Goal: Task Accomplishment & Management: Manage account settings

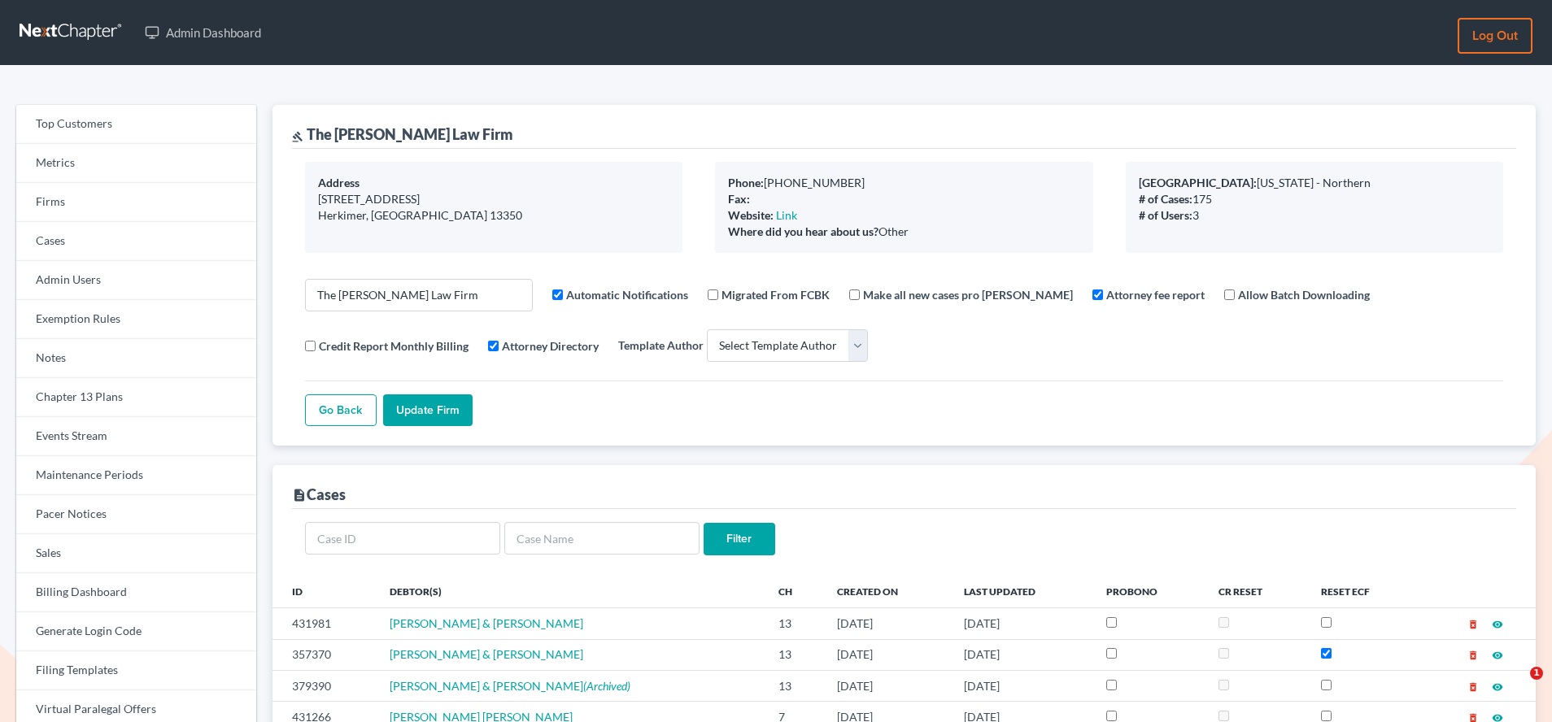
select select
click at [61, 207] on link "Firms" at bounding box center [136, 202] width 240 height 39
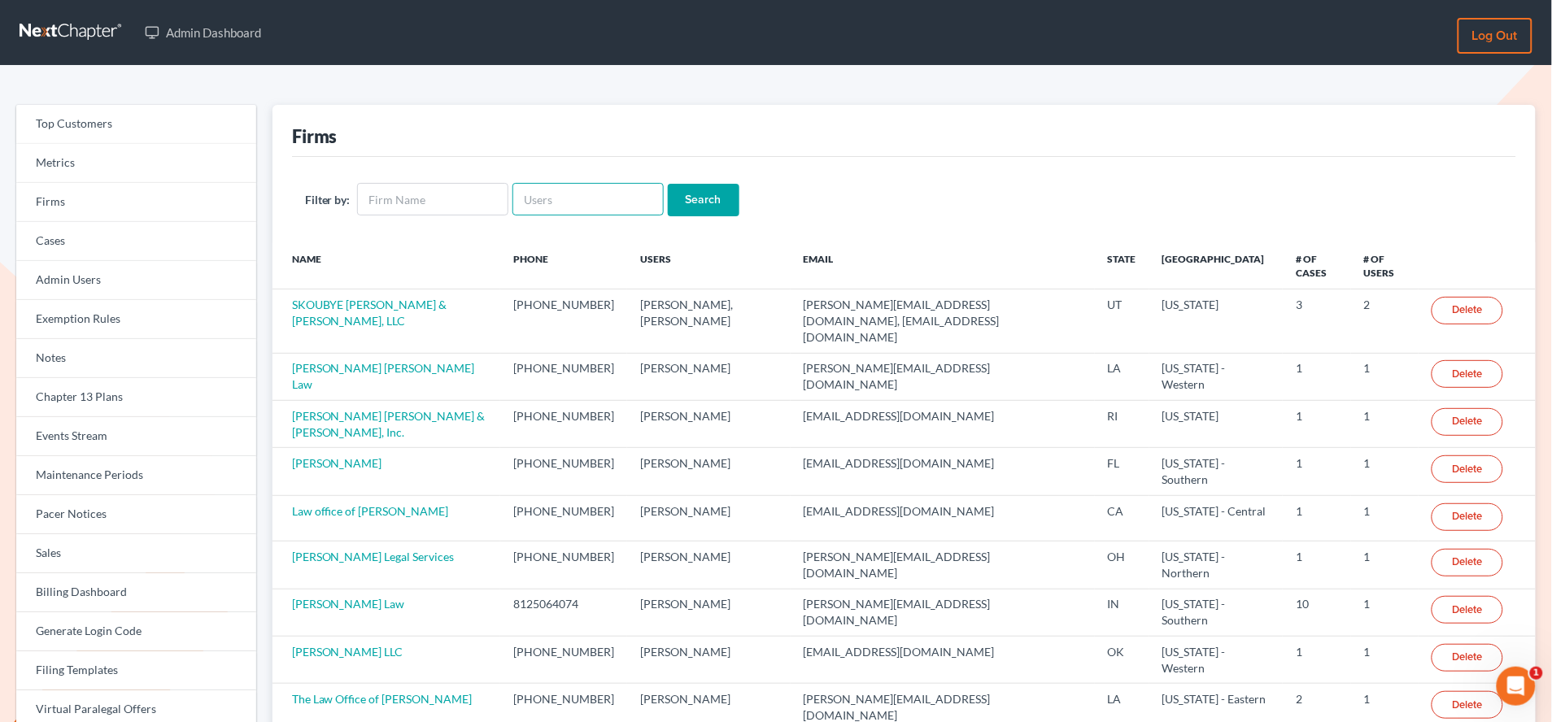
click at [564, 194] on input "text" at bounding box center [587, 199] width 151 height 33
paste input "[EMAIL_ADDRESS][DOMAIN_NAME]"
type input "[EMAIL_ADDRESS][DOMAIN_NAME]"
click at [668, 184] on input "Search" at bounding box center [704, 200] width 72 height 33
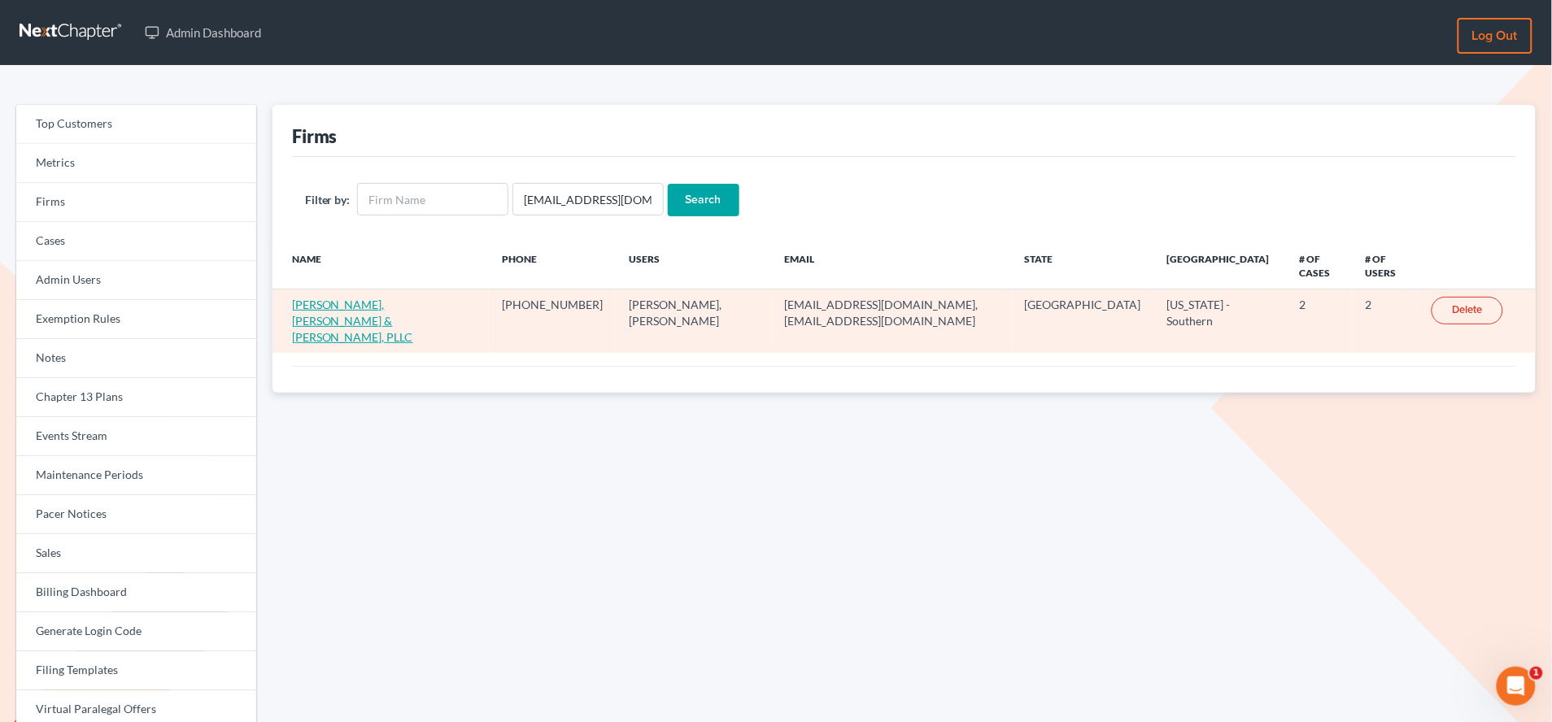
click at [366, 298] on link "[PERSON_NAME], [PERSON_NAME] & [PERSON_NAME], PLLC" at bounding box center [352, 321] width 121 height 46
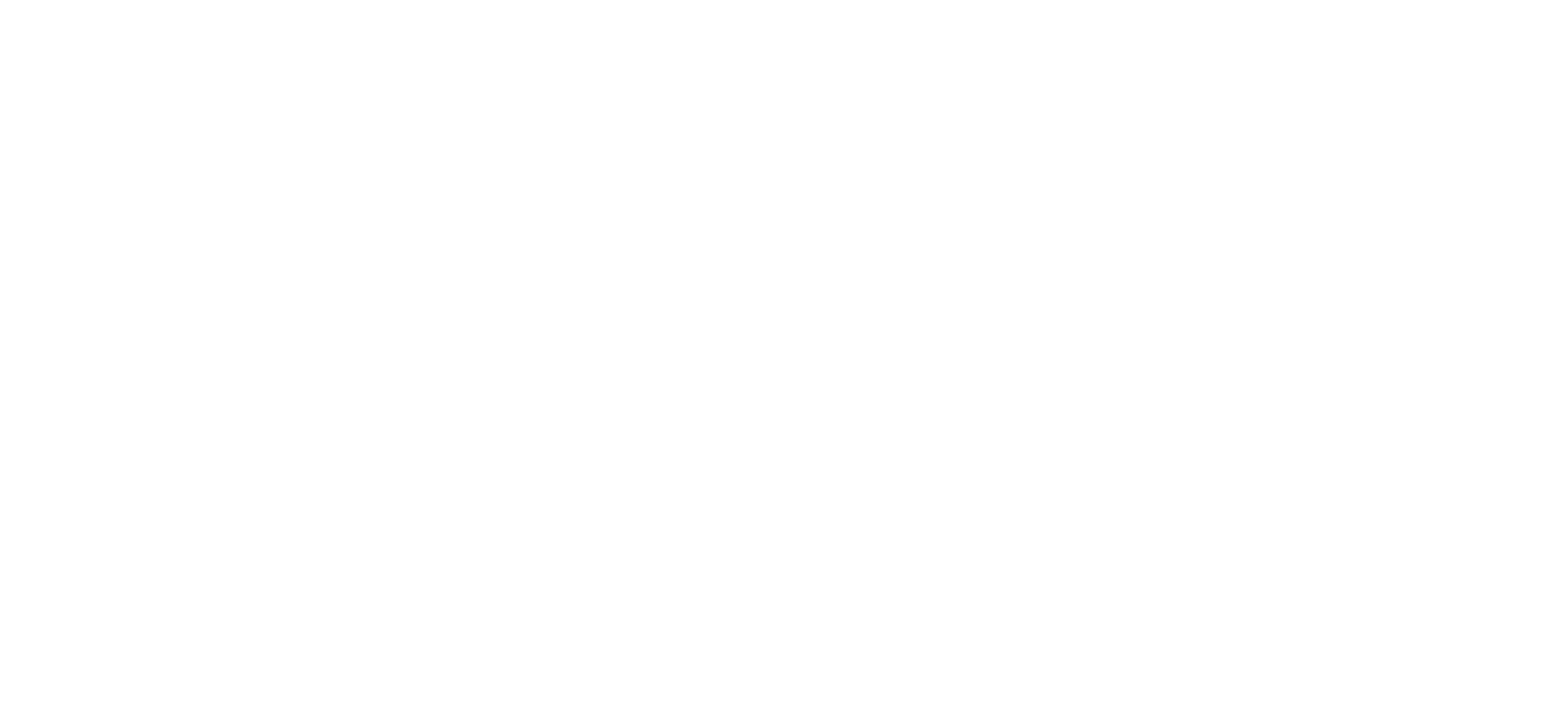
select select
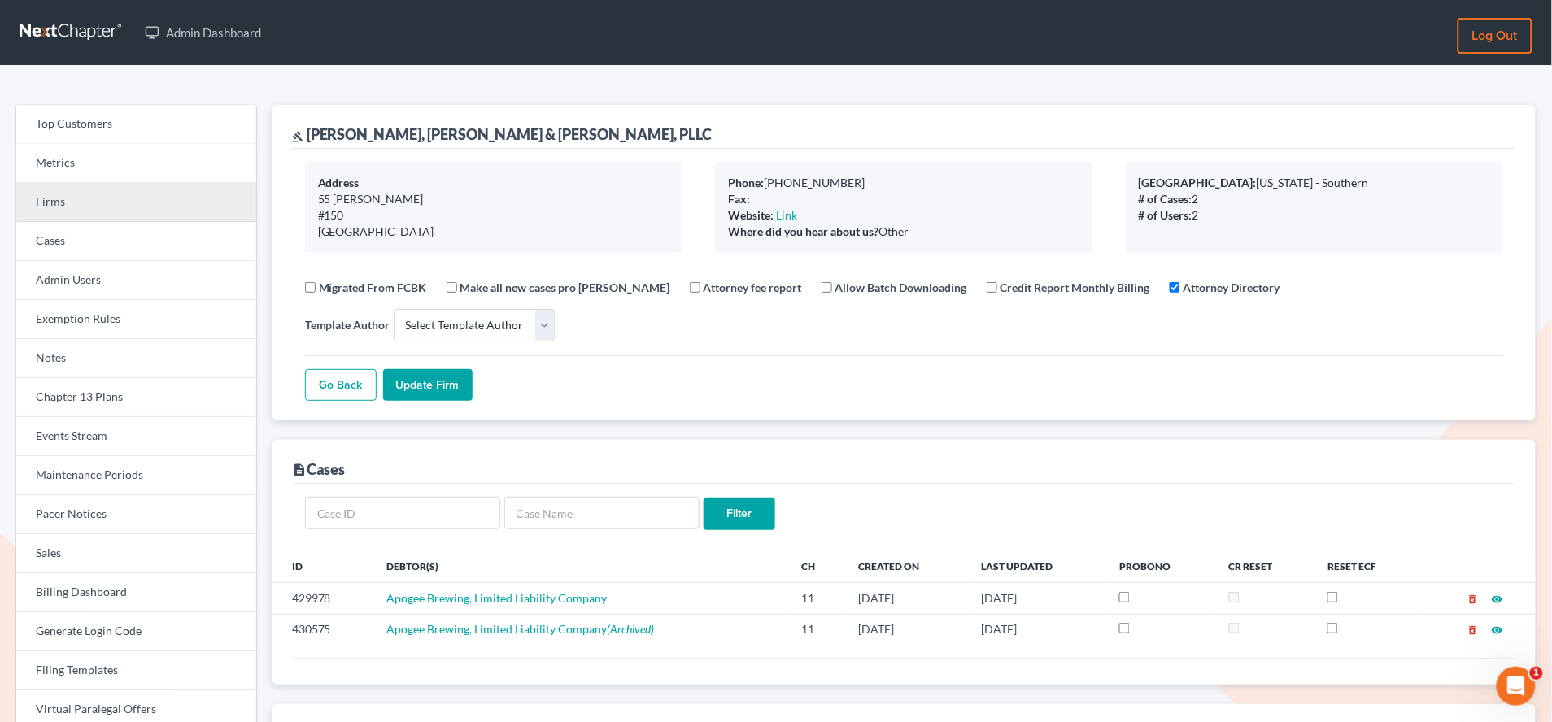
click at [112, 202] on link "Firms" at bounding box center [136, 202] width 240 height 39
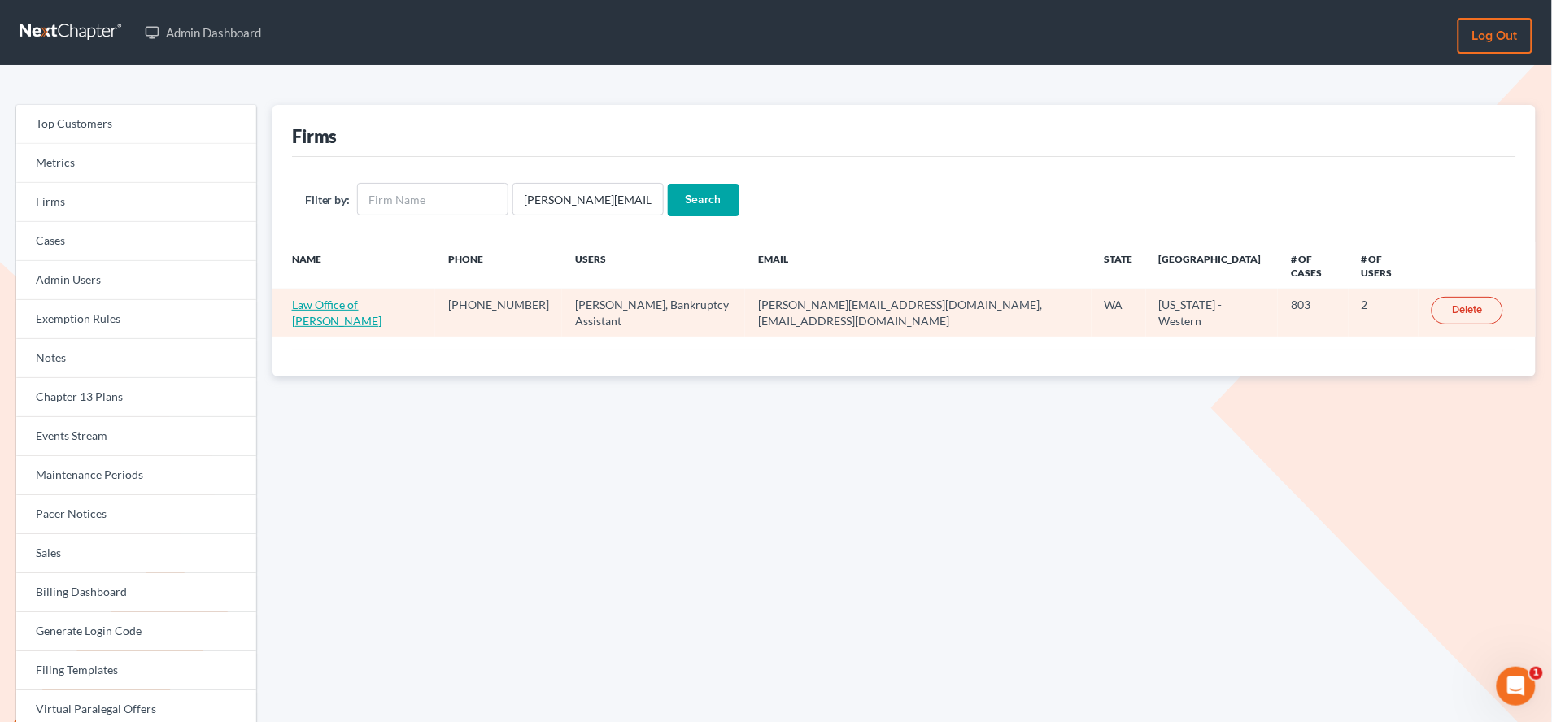
click at [360, 298] on link "Law Office of [PERSON_NAME]" at bounding box center [337, 313] width 90 height 30
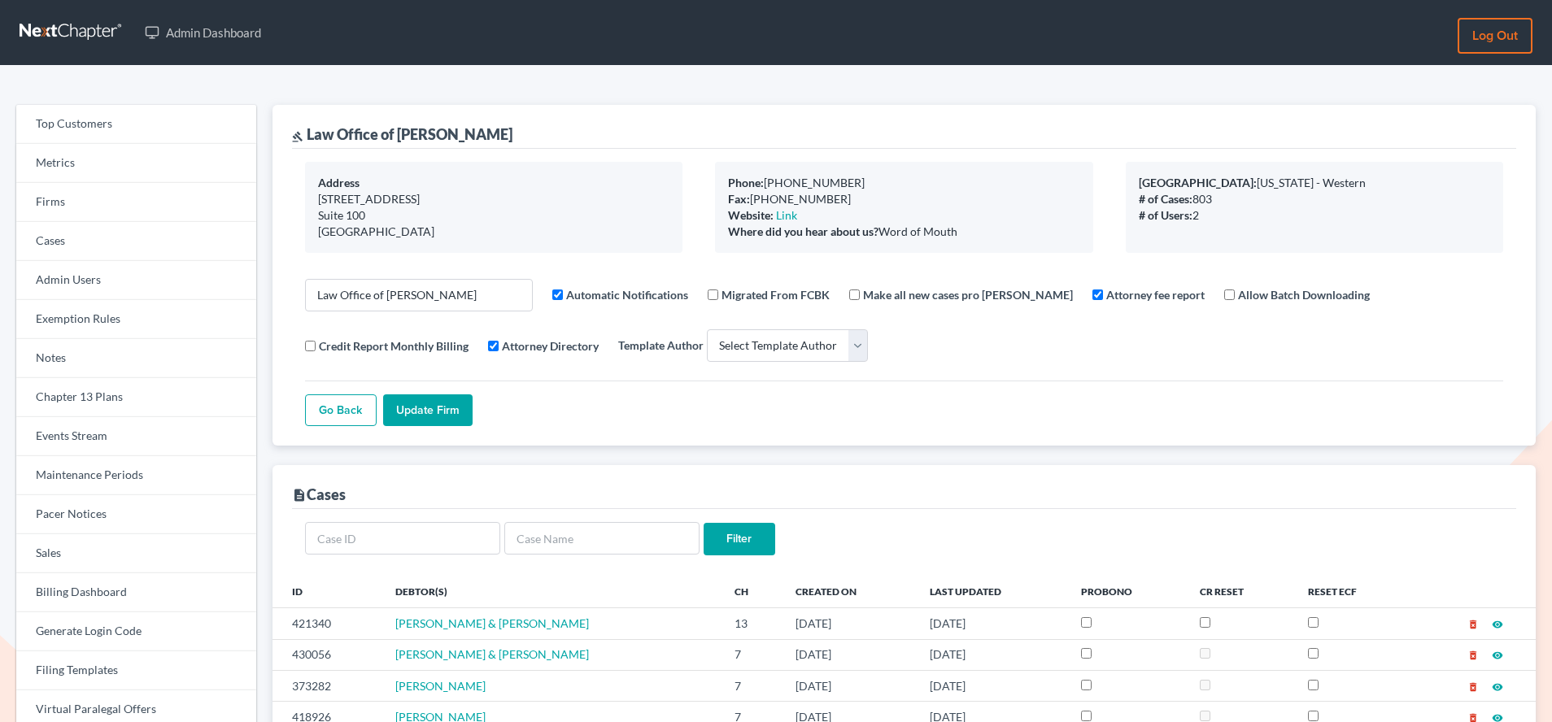
select select
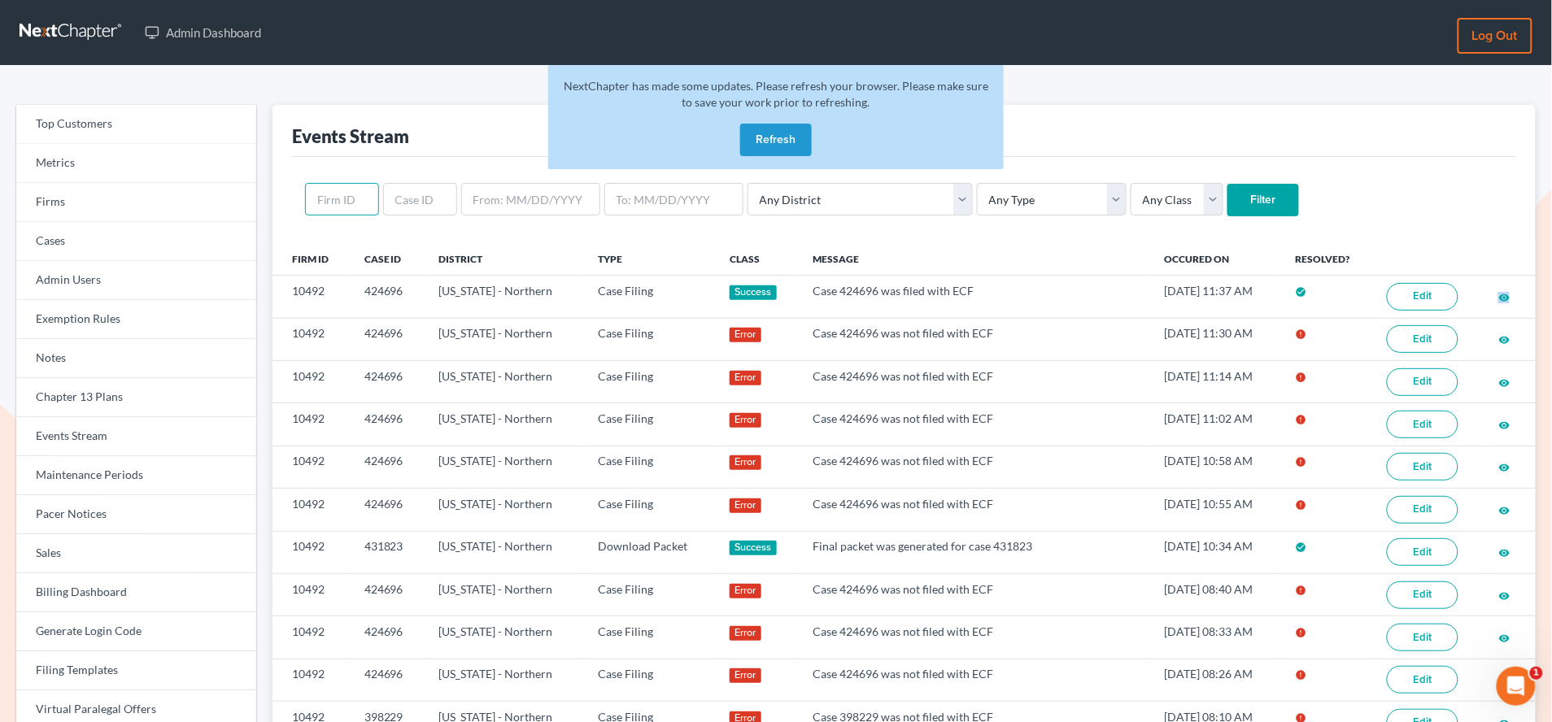
click at [344, 203] on input "text" at bounding box center [342, 199] width 74 height 33
paste input "3749"
type input "3749"
click at [1227, 184] on input "Filter" at bounding box center [1263, 200] width 72 height 33
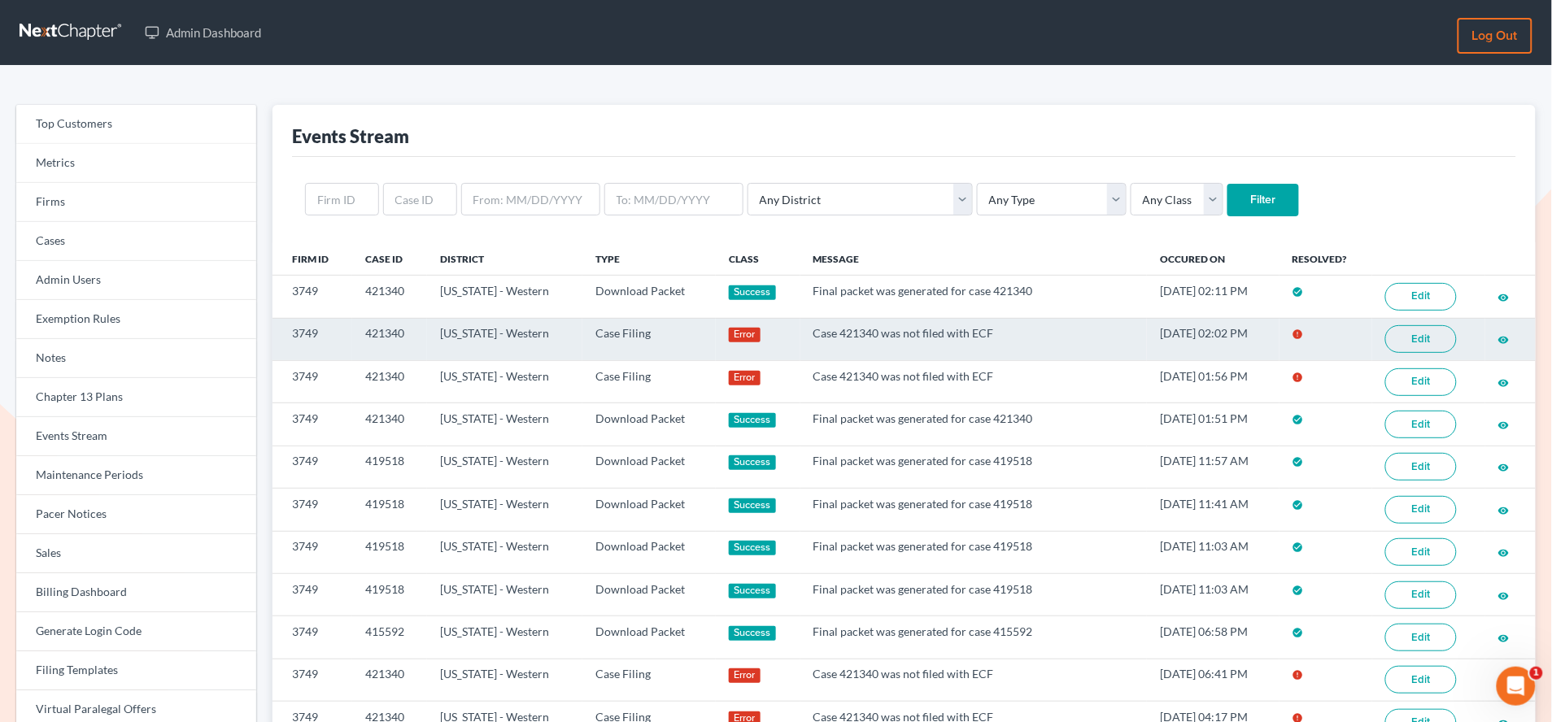
click at [1433, 340] on link "Edit" at bounding box center [1421, 339] width 72 height 28
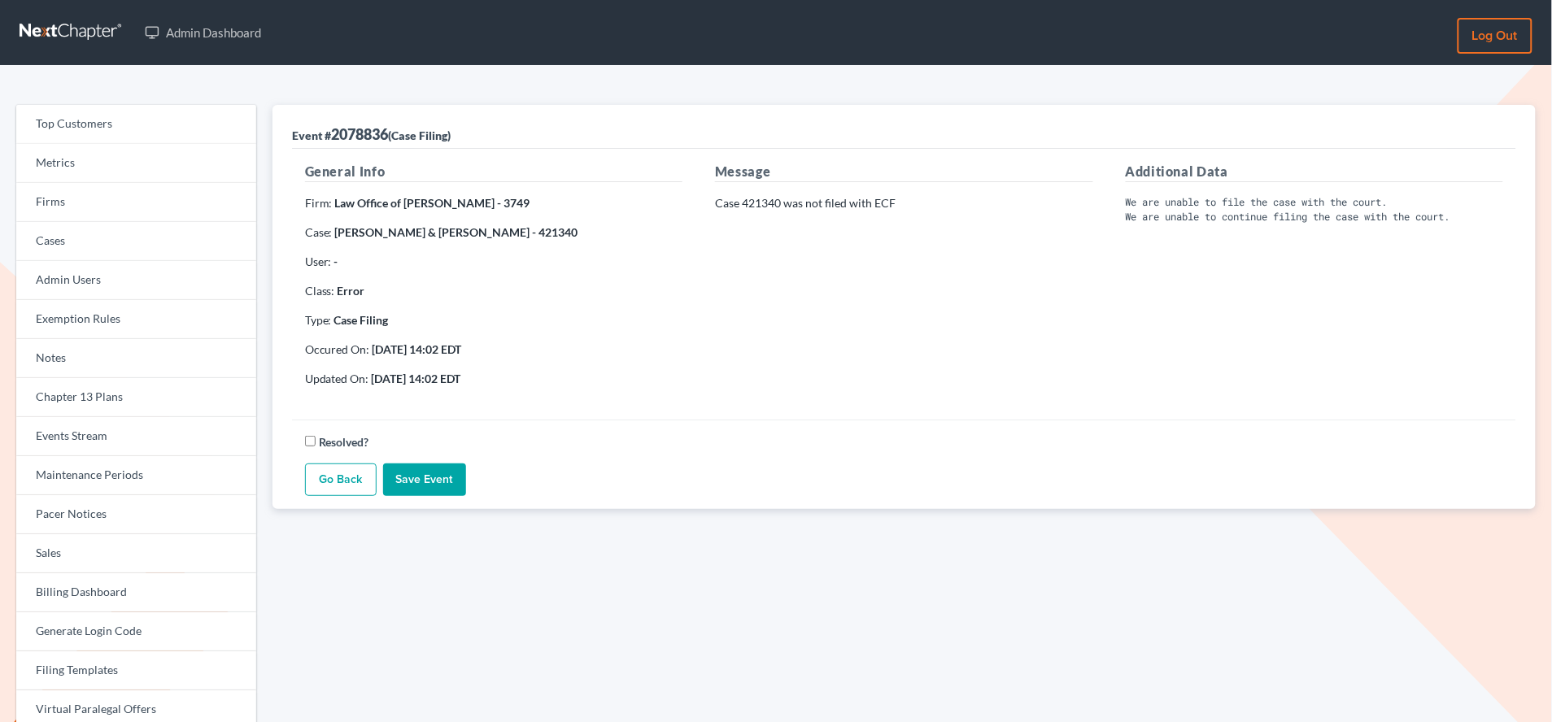
click at [514, 233] on strong "Erik Moseid & Dianna Moseid - 421340" at bounding box center [456, 232] width 243 height 14
